Goal: Transaction & Acquisition: Purchase product/service

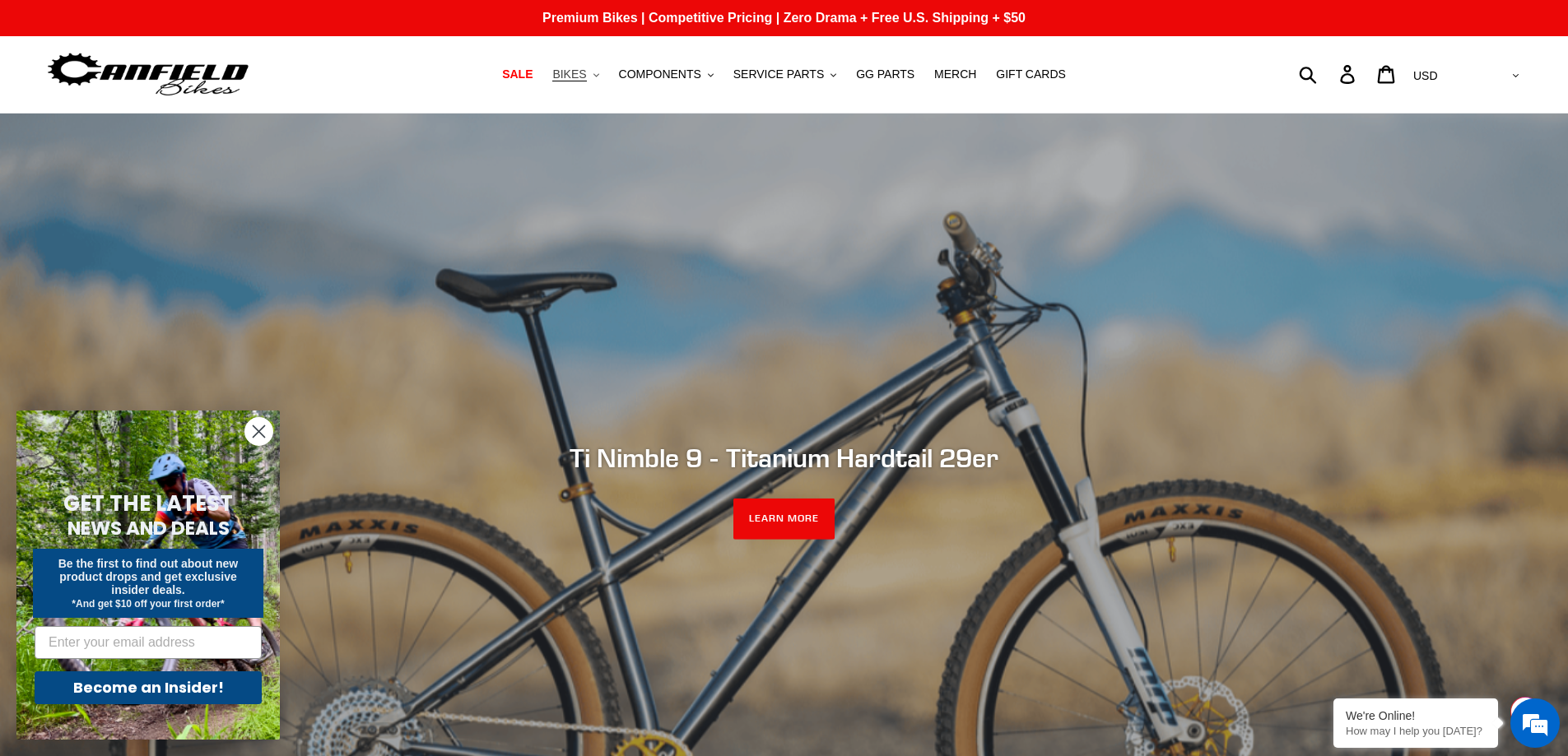
click at [606, 75] on button "BIKES .cls-1{fill:#231f20}" at bounding box center [575, 74] width 63 height 22
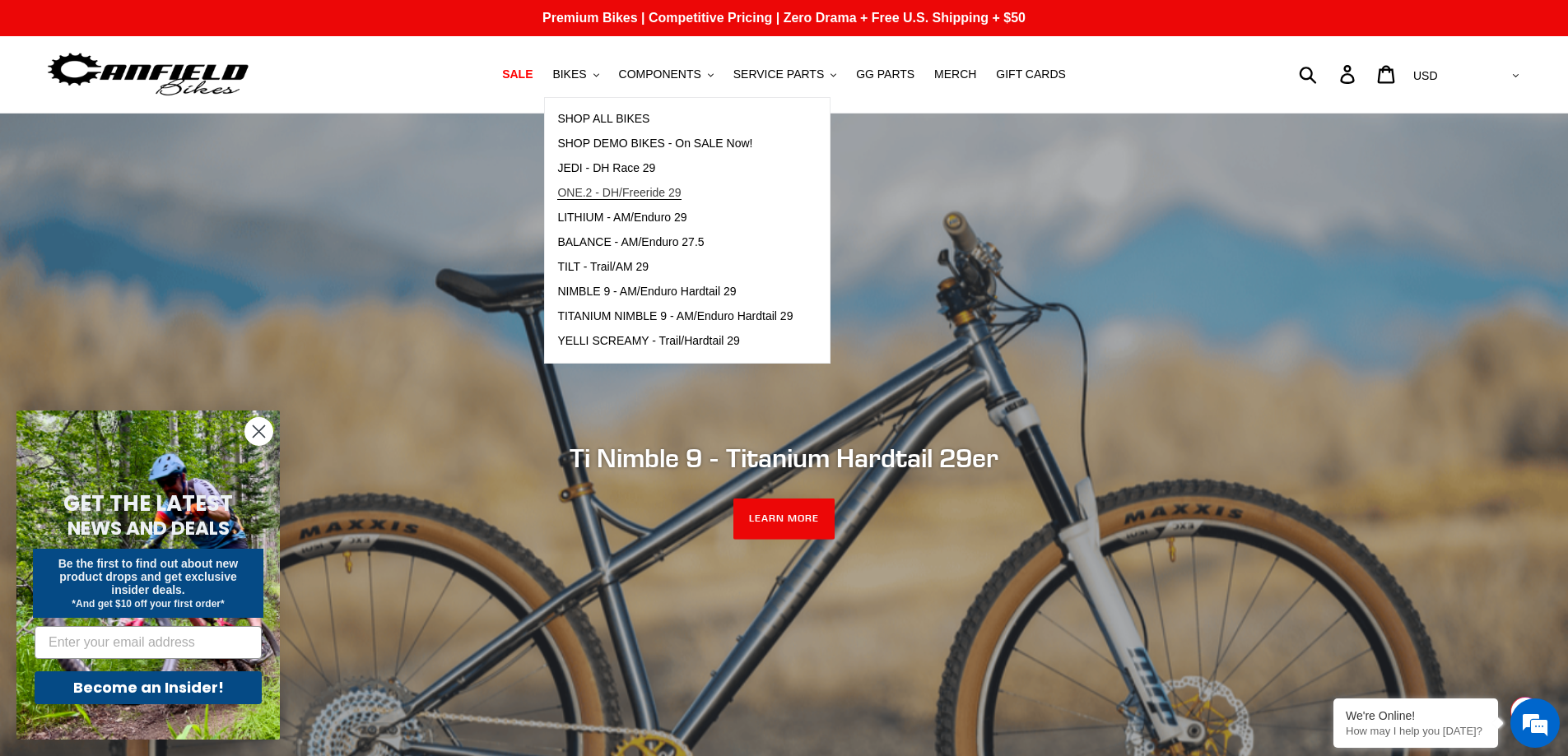
click at [610, 189] on span "ONE.2 - DH/Freeride 29" at bounding box center [618, 193] width 123 height 14
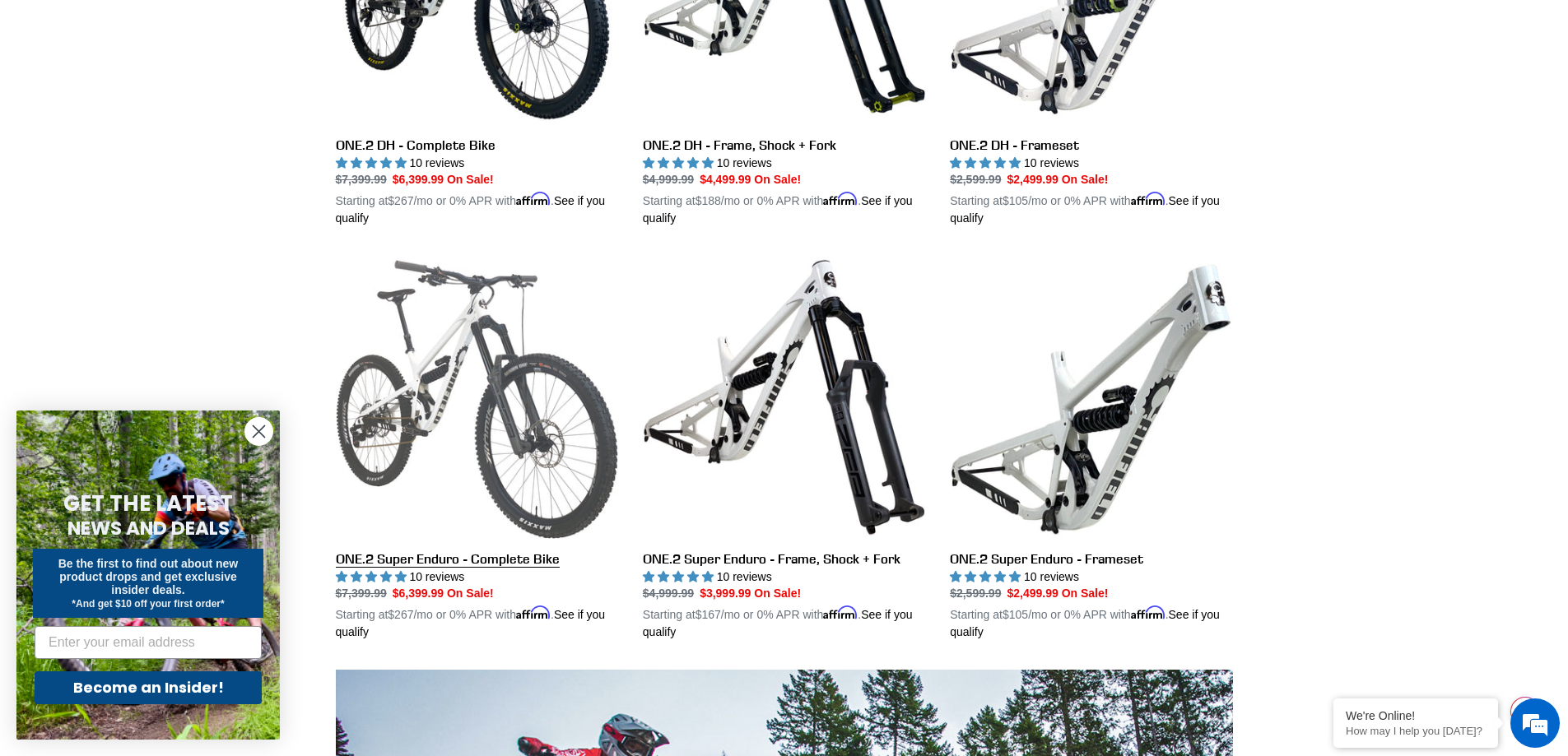
scroll to position [658, 0]
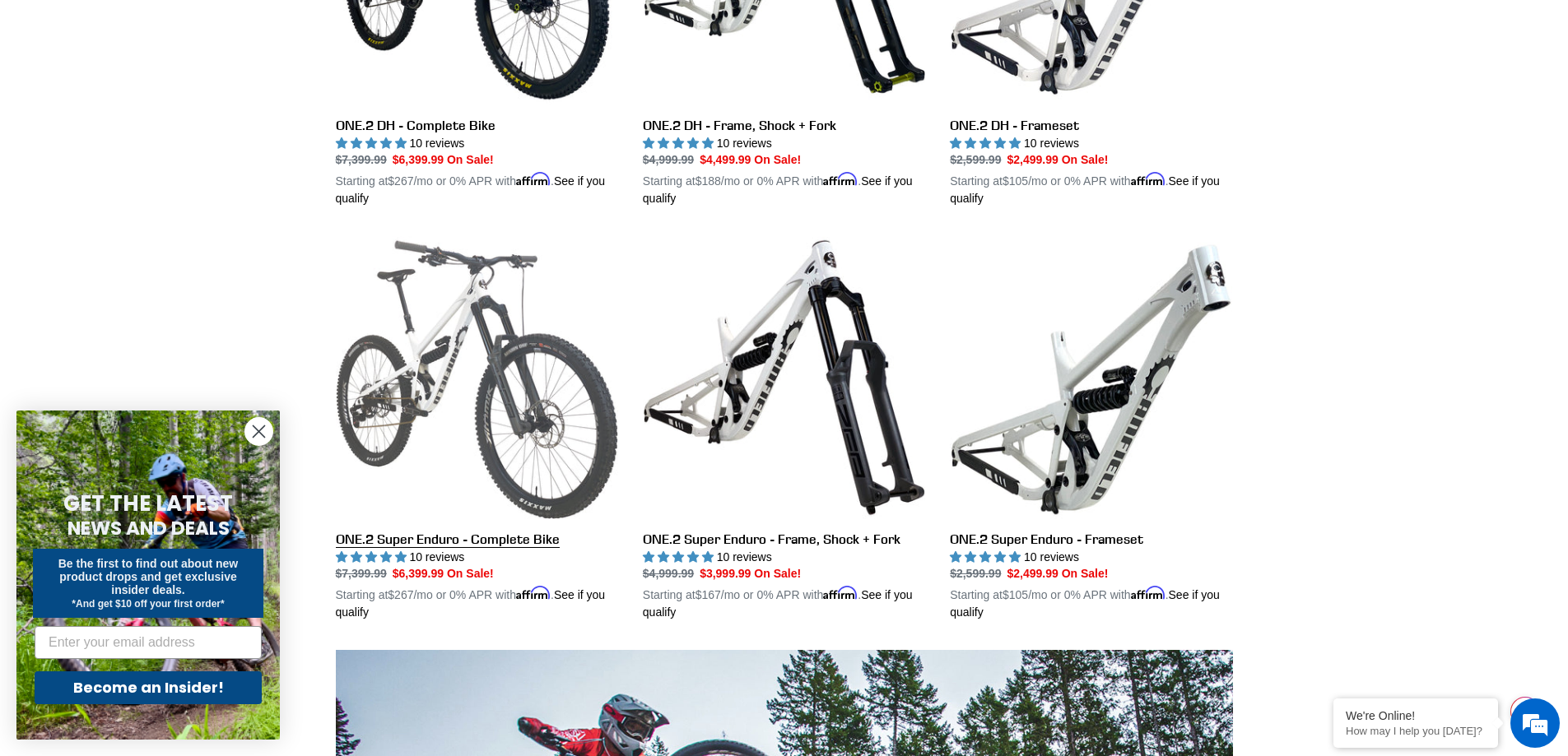
click at [448, 358] on link "ONE.2 Super Enduro - Complete Bike" at bounding box center [477, 429] width 282 height 385
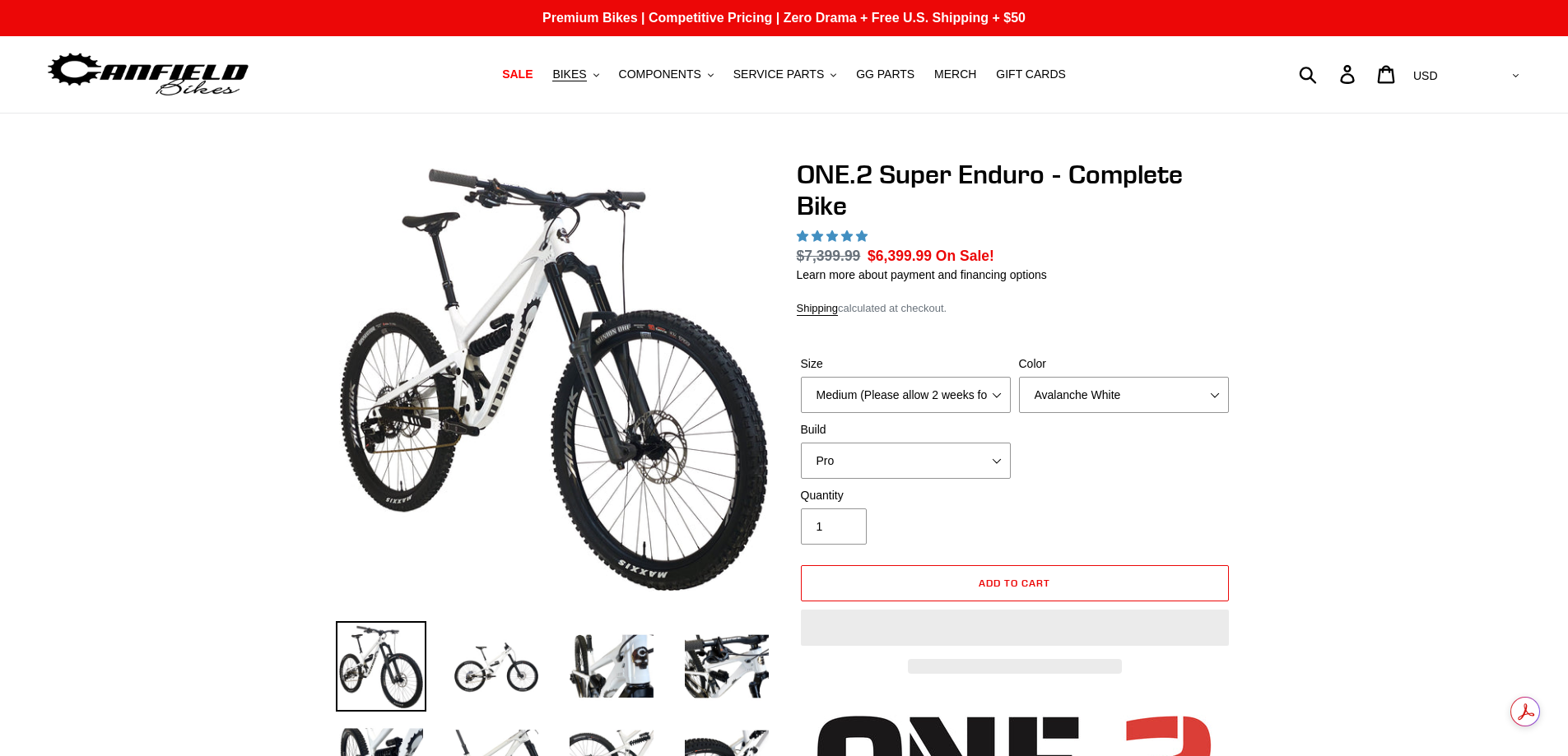
select select "highest-rating"
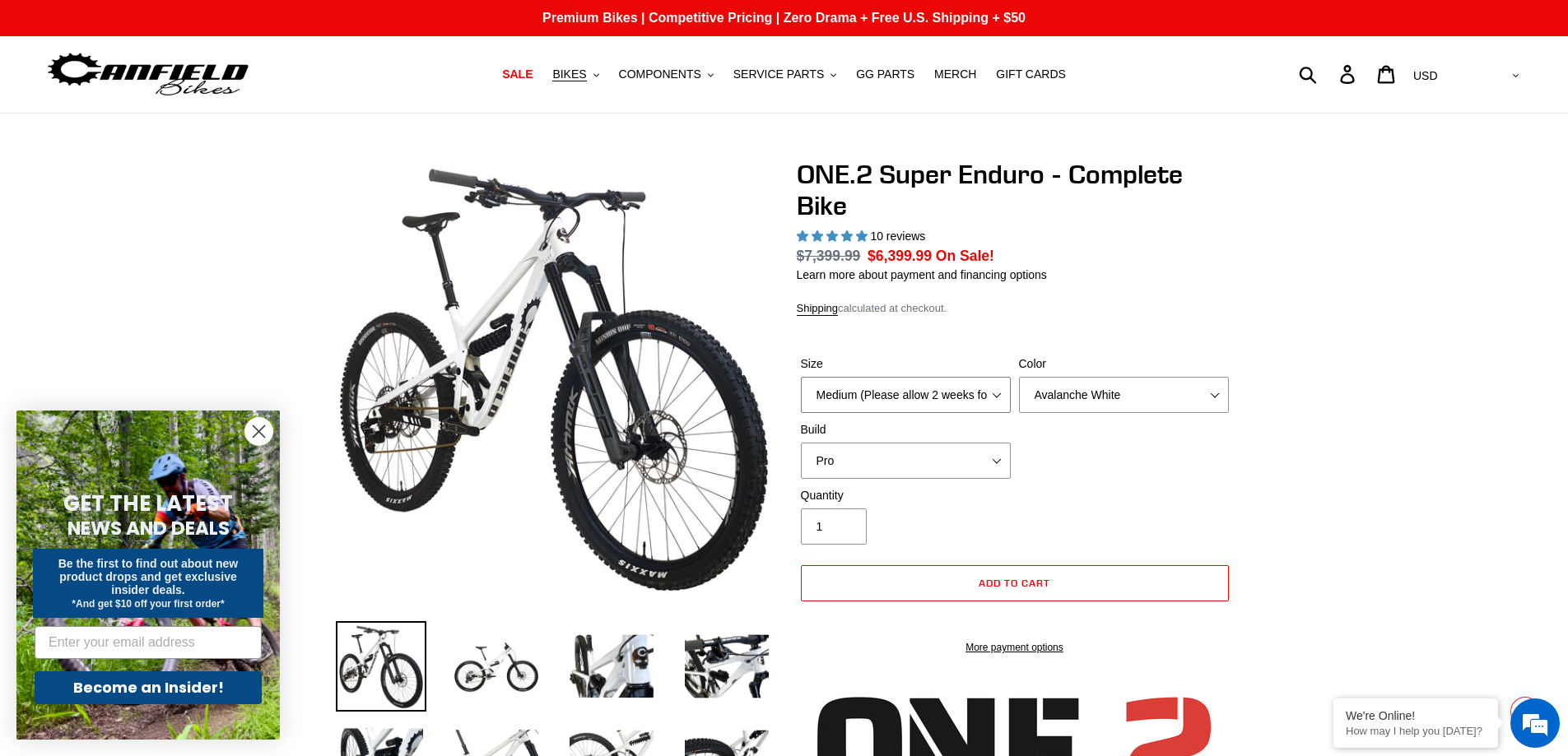
click at [994, 393] on select "Medium (Please allow 2 weeks for delivery) Large (Sold Out)" at bounding box center [906, 394] width 210 height 36
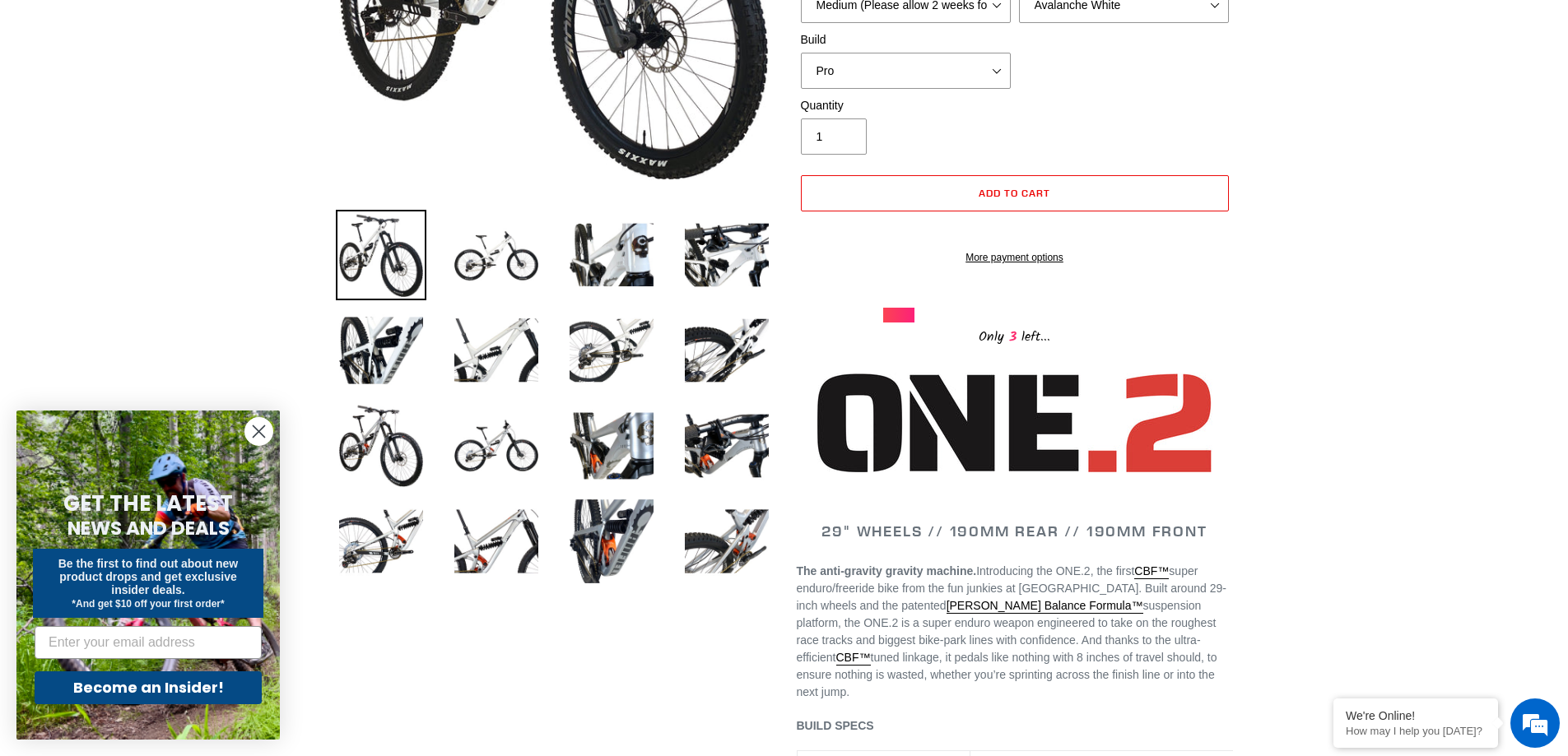
scroll to position [165, 0]
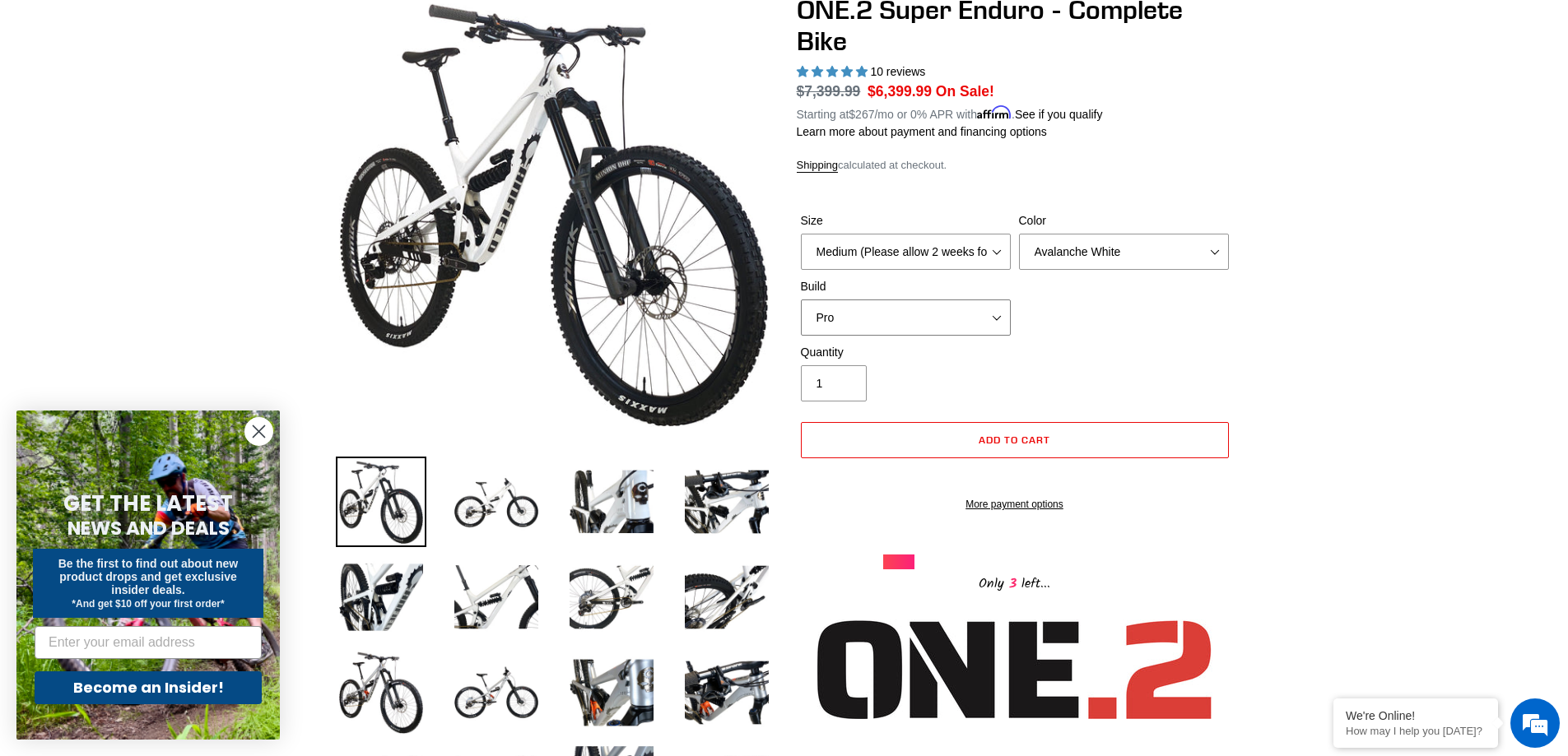
click at [1004, 317] on select "Pro" at bounding box center [906, 317] width 210 height 36
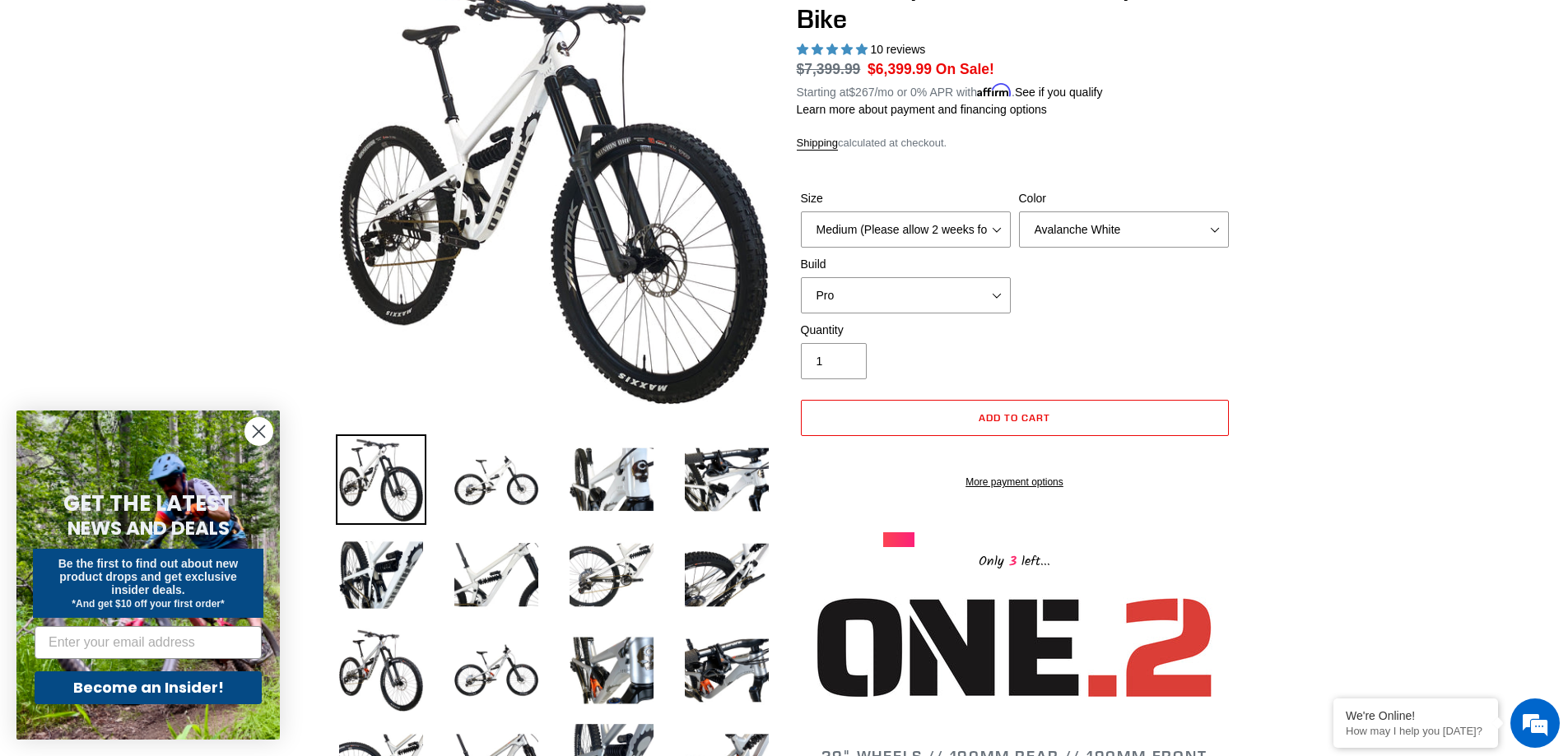
scroll to position [0, 0]
